Goal: Contribute content: Add original content to the website for others to see

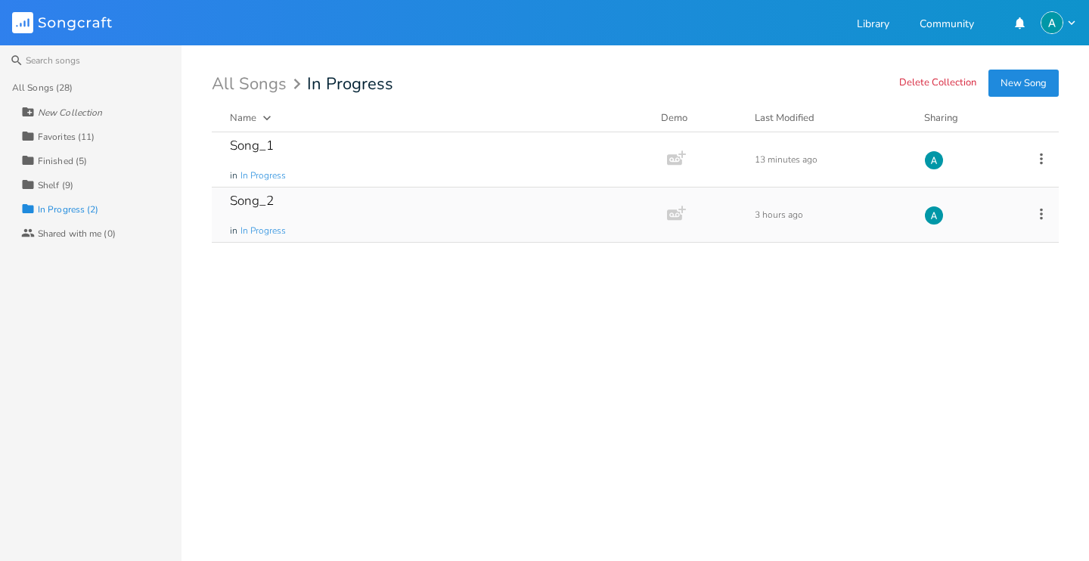
click at [338, 215] on div "Song_2 in In Progress" at bounding box center [436, 215] width 413 height 54
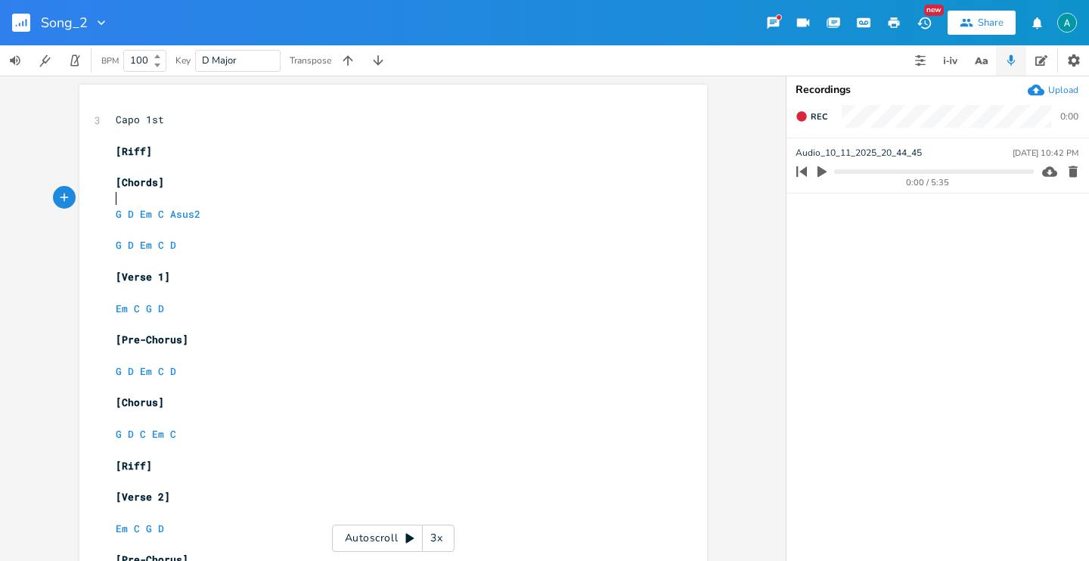
click at [317, 206] on pre "​" at bounding box center [386, 199] width 546 height 16
click at [313, 219] on pre "G D Em C Asus2" at bounding box center [386, 215] width 546 height 16
click at [821, 166] on icon "button" at bounding box center [822, 172] width 14 height 14
click at [823, 167] on icon "button" at bounding box center [822, 172] width 12 height 12
click at [380, 433] on pre "G D C Em C" at bounding box center [386, 435] width 546 height 16
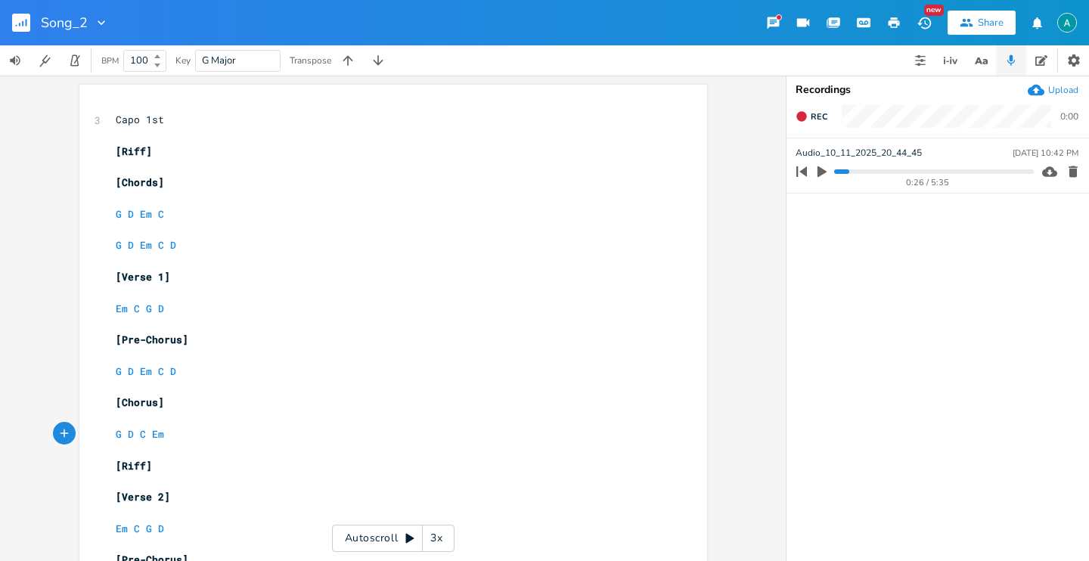
scroll to position [0, 7]
type textarea "D"
